Goal: Information Seeking & Learning: Find specific fact

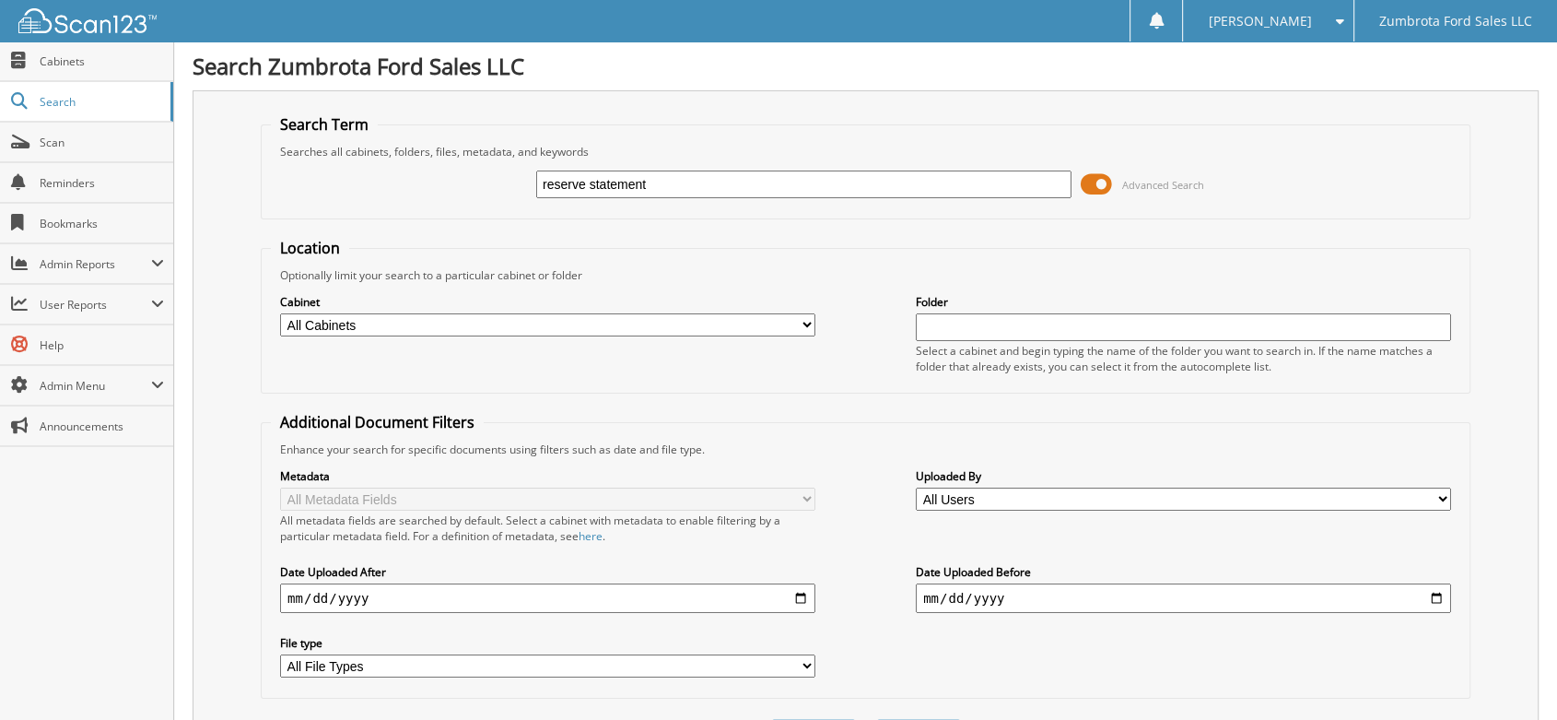
type input "reserve statement"
drag, startPoint x: 663, startPoint y: 178, endPoint x: 454, endPoint y: 158, distance: 210.2
click at [454, 158] on fieldset "Search Term Searches all cabinets, folders, files, metadata, and keywords reser…" at bounding box center [866, 166] width 1210 height 105
type input "ford reserve"
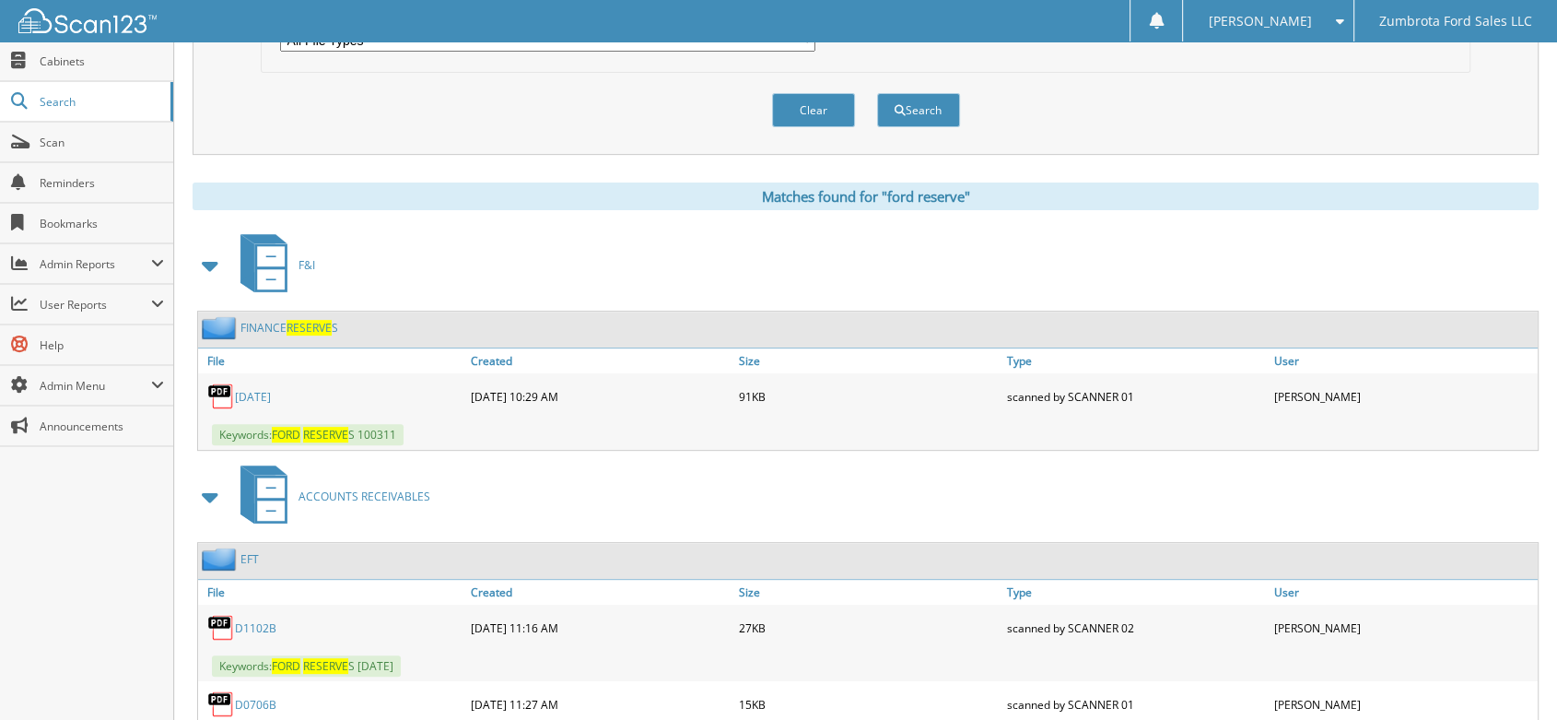
scroll to position [706, 0]
